Goal: Information Seeking & Learning: Learn about a topic

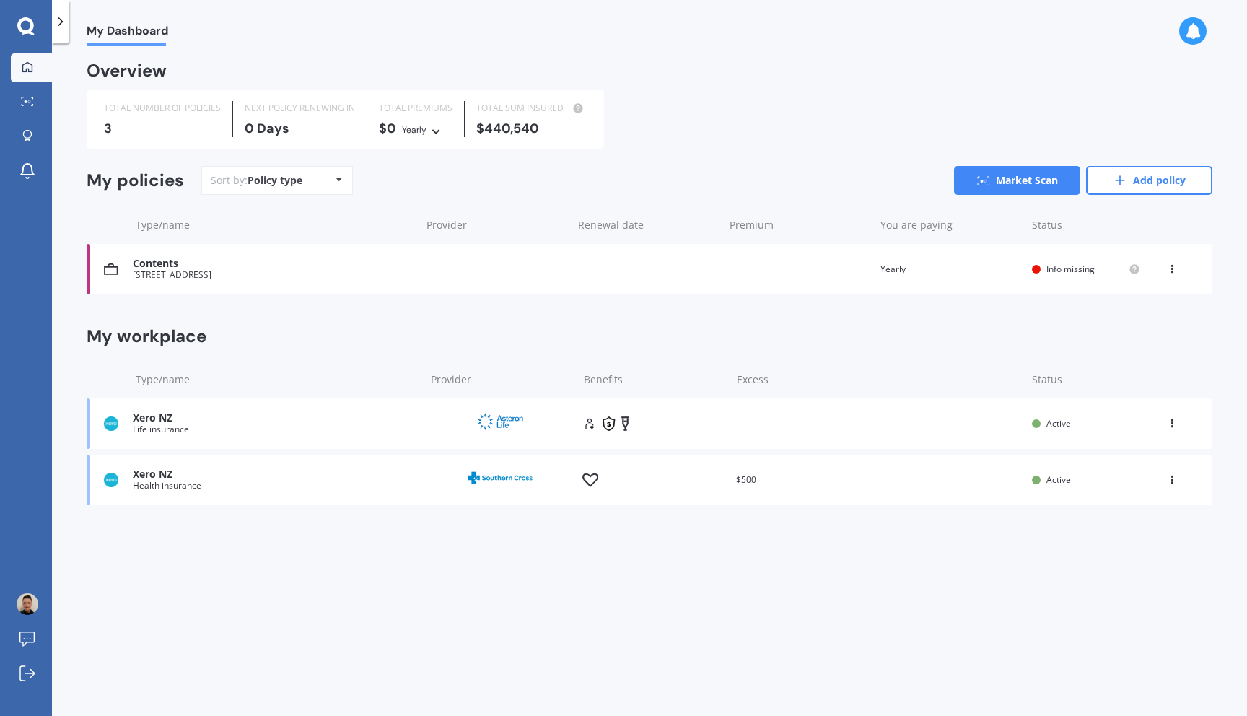
click at [190, 420] on div "Xero NZ" at bounding box center [275, 418] width 284 height 12
click at [600, 424] on div at bounding box center [625, 423] width 87 height 14
click at [135, 421] on div "Xero NZ" at bounding box center [275, 418] width 284 height 12
click at [22, 29] on icon at bounding box center [25, 26] width 17 height 19
click at [600, 424] on div at bounding box center [625, 423] width 87 height 14
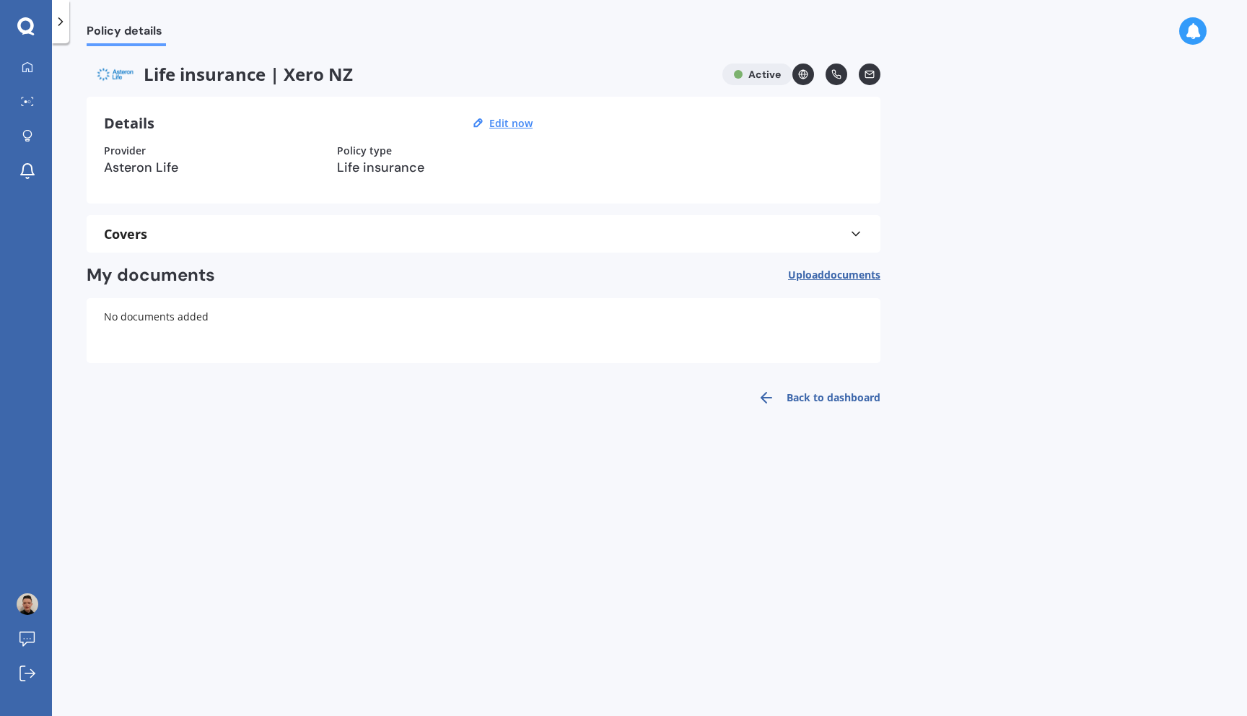
click at [813, 234] on div "Covers" at bounding box center [483, 234] width 759 height 14
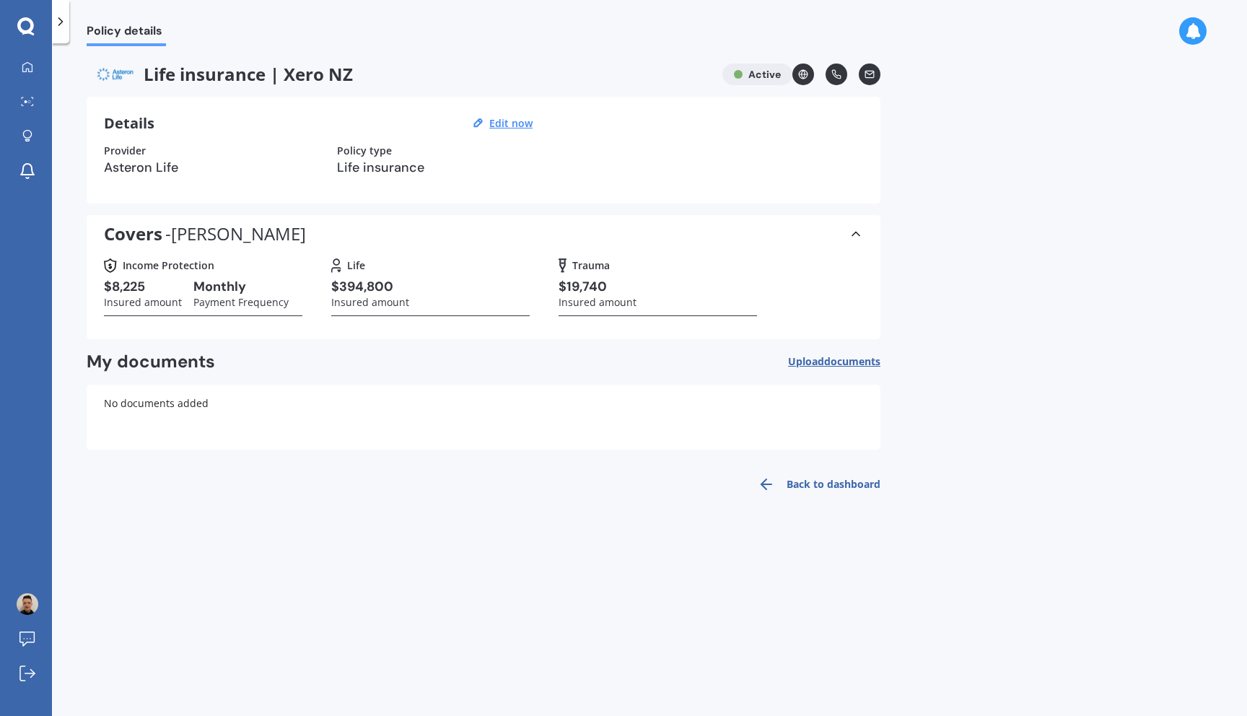
click at [351, 279] on h3 "$394,800" at bounding box center [370, 287] width 78 height 17
click at [128, 286] on h3 "$8,225" at bounding box center [143, 287] width 78 height 17
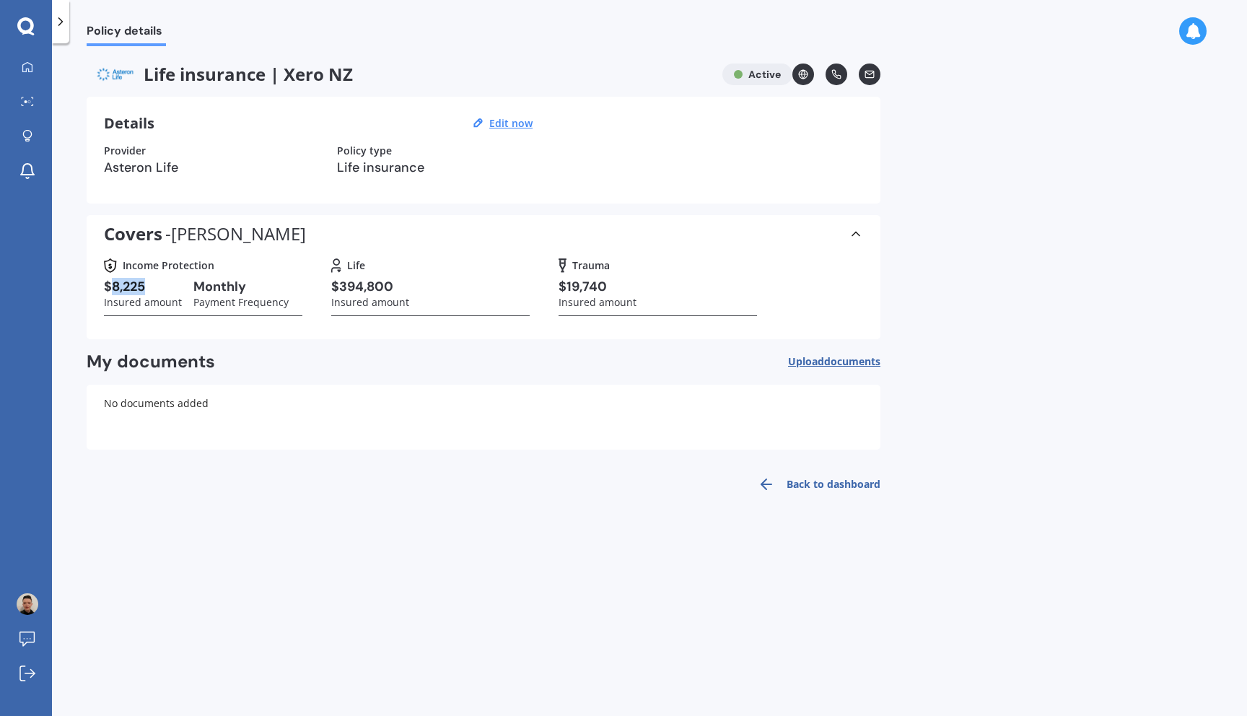
click at [128, 286] on h3 "$8,225" at bounding box center [143, 287] width 78 height 17
click at [266, 286] on h3 "Monthly" at bounding box center [240, 287] width 95 height 17
click at [375, 292] on h3 "$394,800" at bounding box center [370, 287] width 78 height 17
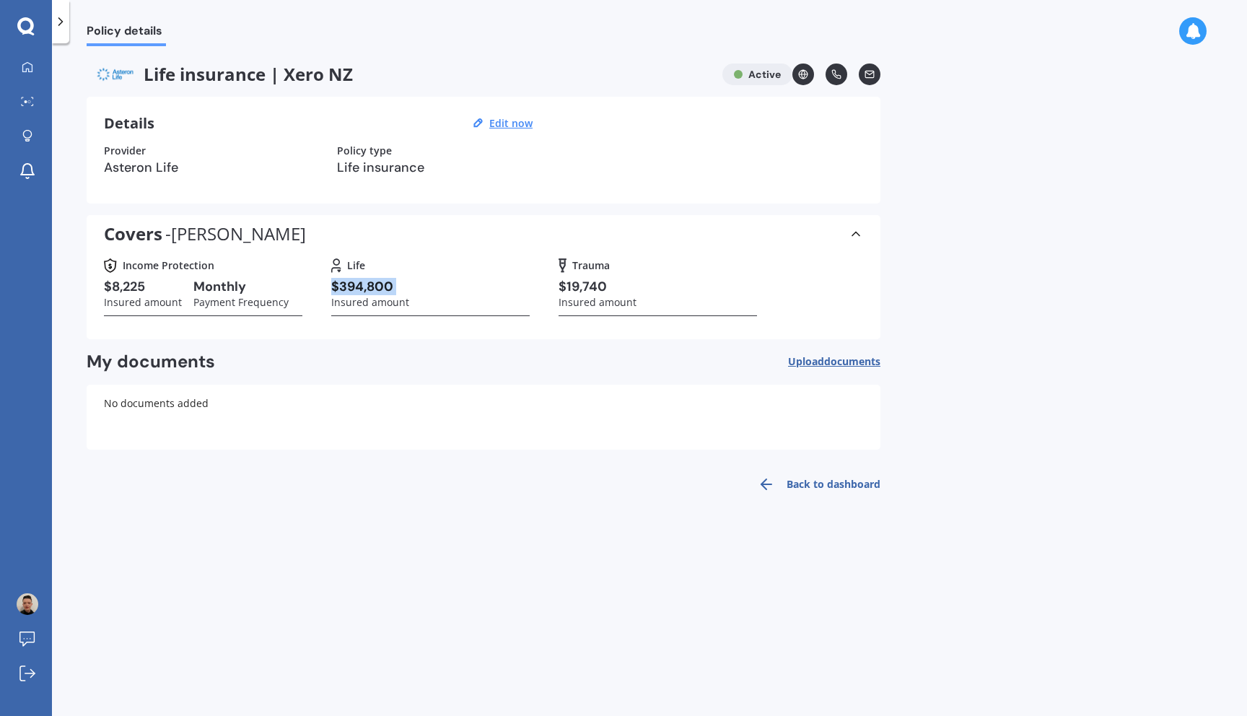
click at [375, 292] on h3 "$394,800" at bounding box center [370, 287] width 78 height 17
click at [486, 292] on div "$394,800 Insured amount" at bounding box center [430, 298] width 198 height 38
drag, startPoint x: 337, startPoint y: 284, endPoint x: 439, endPoint y: 282, distance: 102.5
click at [439, 282] on div "$394,800 Insured amount" at bounding box center [430, 298] width 198 height 38
click at [445, 215] on div "Covers - [PERSON_NAME] Income Protection $8,225 Insured amount Monthly Payment …" at bounding box center [483, 277] width 759 height 124
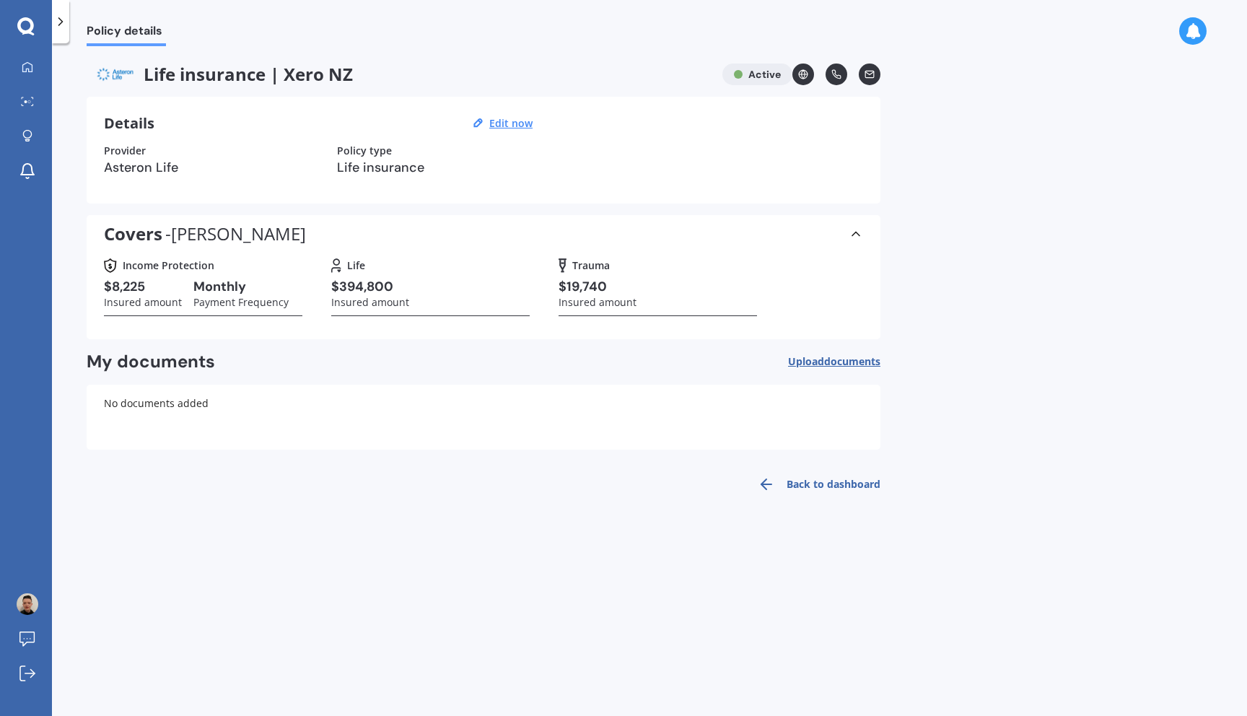
click at [477, 19] on div "Policy details" at bounding box center [649, 23] width 1195 height 46
click at [812, 72] on link at bounding box center [803, 75] width 22 height 22
click at [434, 211] on div "Life insurance | Xero NZ Active Details Edit now Provider Asteron Life Policy t…" at bounding box center [484, 283] width 794 height 438
